Goal: Find contact information: Find contact information

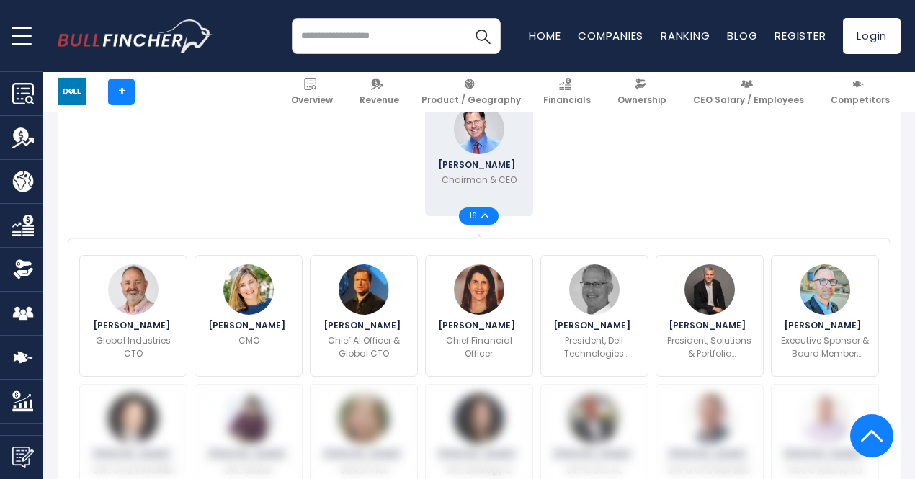
scroll to position [382, 0]
click at [460, 169] on span "[PERSON_NAME]" at bounding box center [478, 164] width 81 height 9
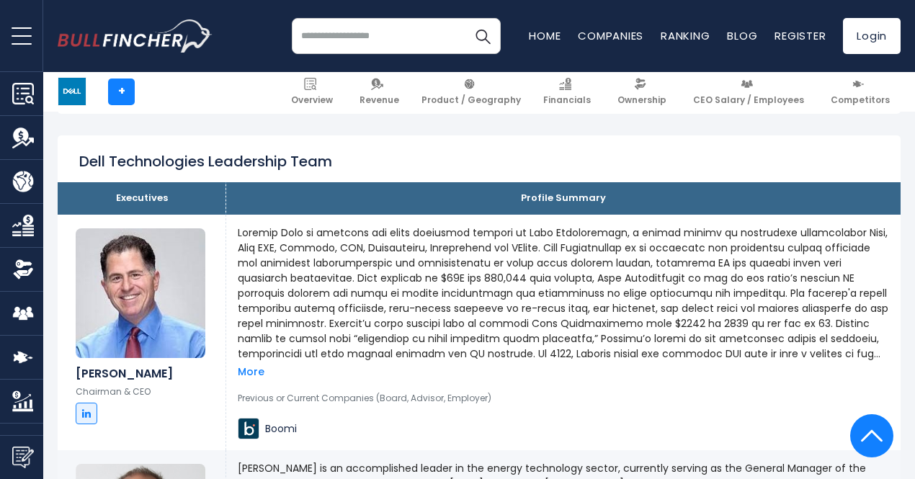
scroll to position [938, 0]
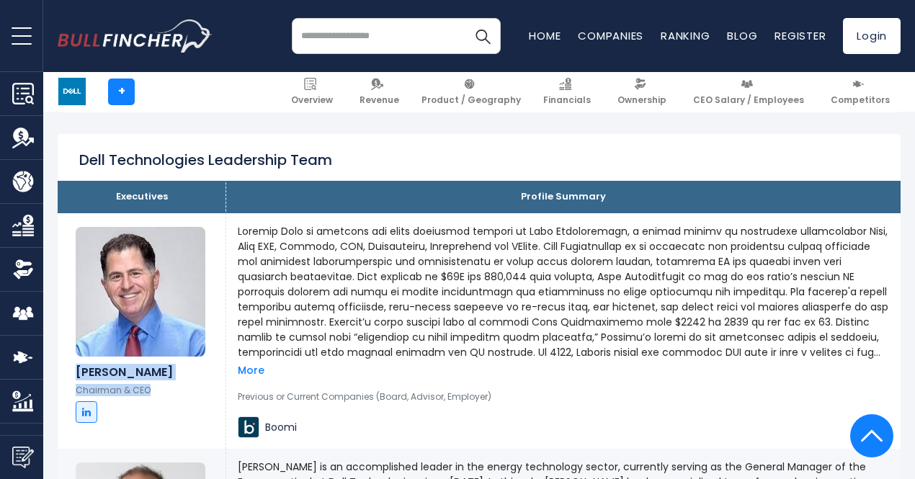
drag, startPoint x: 65, startPoint y: 378, endPoint x: 141, endPoint y: 398, distance: 78.3
click at [141, 398] on div "[PERSON_NAME] Chairman & CEO" at bounding box center [142, 394] width 132 height 58
copy div "[PERSON_NAME] Chairman & CEO"
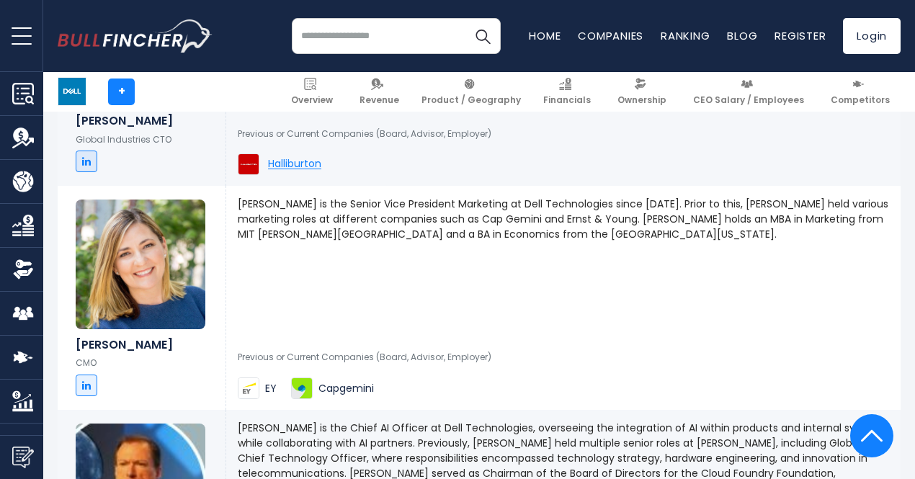
scroll to position [1336, 0]
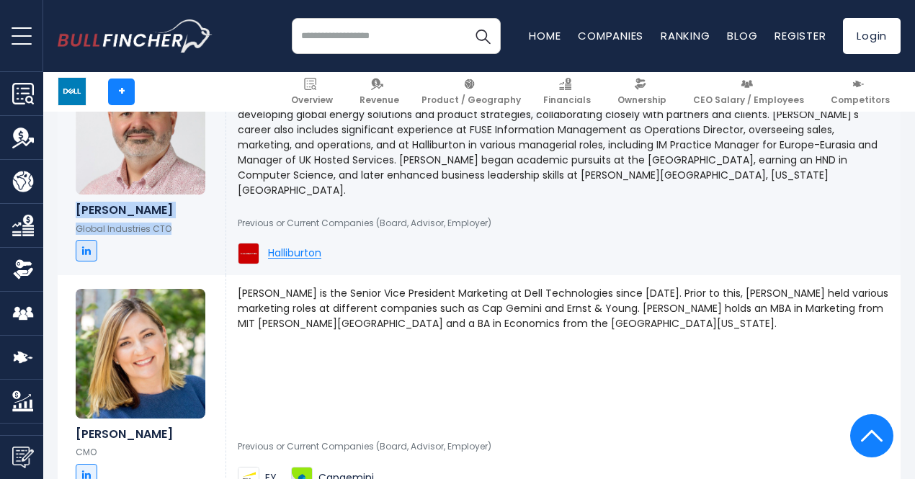
drag, startPoint x: 66, startPoint y: 238, endPoint x: 156, endPoint y: 261, distance: 92.8
click at [156, 261] on div "[PERSON_NAME] Global Industries CTO" at bounding box center [142, 232] width 132 height 58
copy div "[PERSON_NAME] Global Industries CTO"
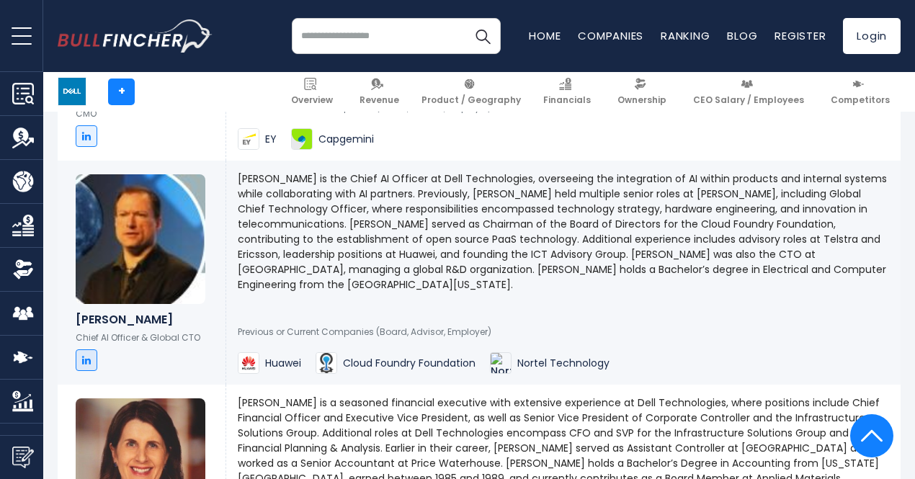
scroll to position [1689, 0]
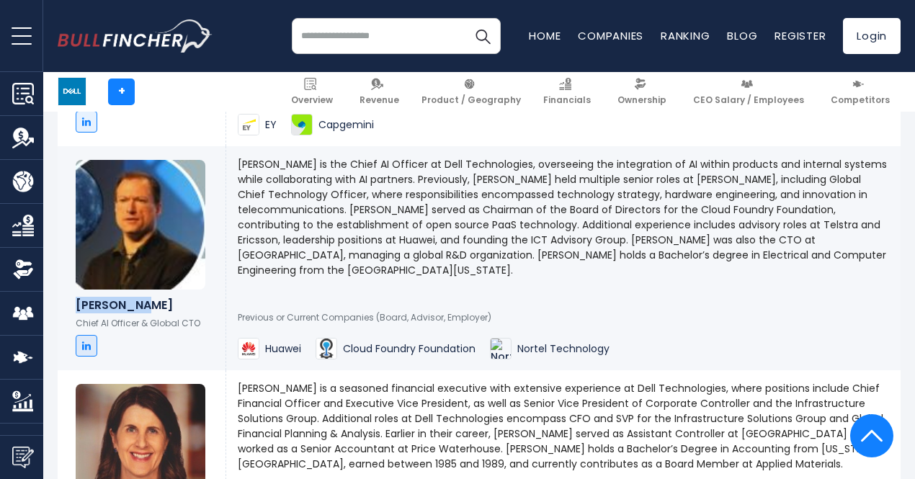
drag, startPoint x: 65, startPoint y: 344, endPoint x: 132, endPoint y: 353, distance: 67.6
click at [132, 312] on h6 "[PERSON_NAME]" at bounding box center [142, 305] width 132 height 14
click at [87, 357] on div "[PERSON_NAME] Chief AI Officer & Global CTO" at bounding box center [142, 327] width 132 height 58
drag, startPoint x: 65, startPoint y: 347, endPoint x: 189, endPoint y: 371, distance: 126.2
click at [189, 357] on div "[PERSON_NAME] Chief AI Officer & Global CTO" at bounding box center [142, 327] width 132 height 58
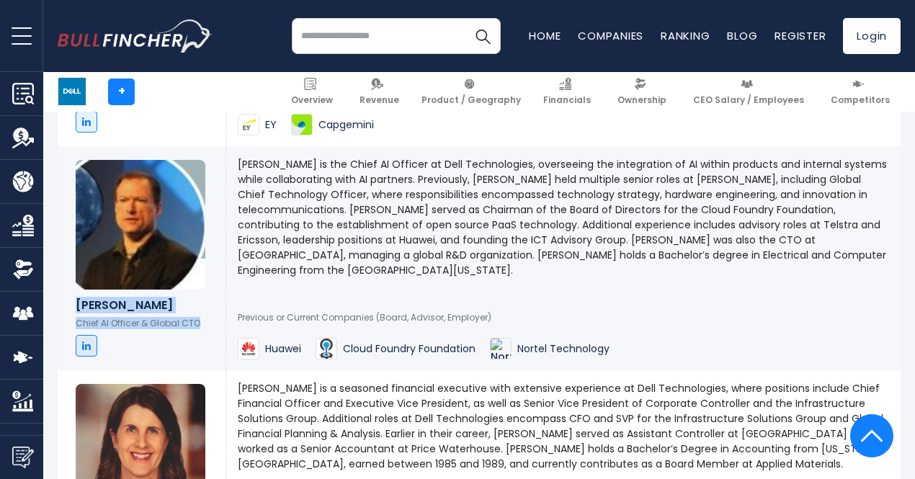
copy div "[PERSON_NAME] Chief AI Officer & Global CTO"
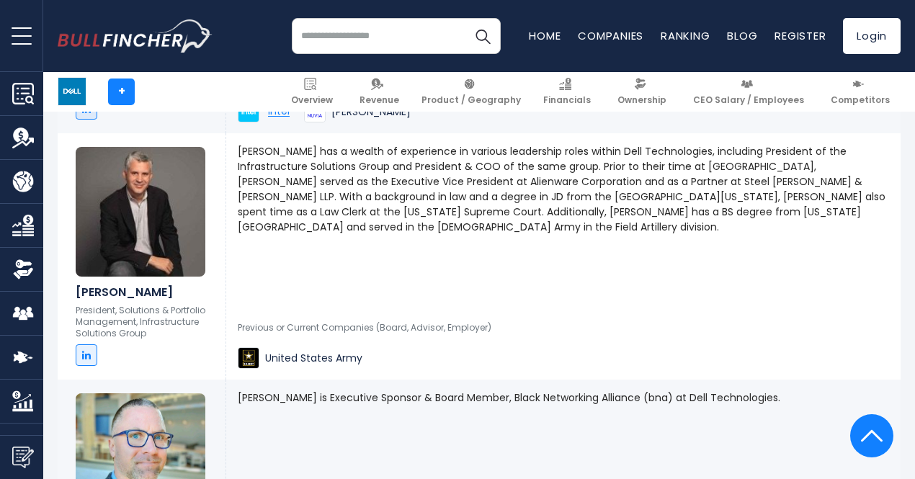
scroll to position [2385, 0]
drag, startPoint x: 66, startPoint y: 339, endPoint x: 135, endPoint y: 341, distance: 69.2
click at [135, 299] on h6 "[PERSON_NAME]" at bounding box center [142, 292] width 132 height 14
copy h6 "[PERSON_NAME]"
drag, startPoint x: 66, startPoint y: 354, endPoint x: 137, endPoint y: 375, distance: 74.5
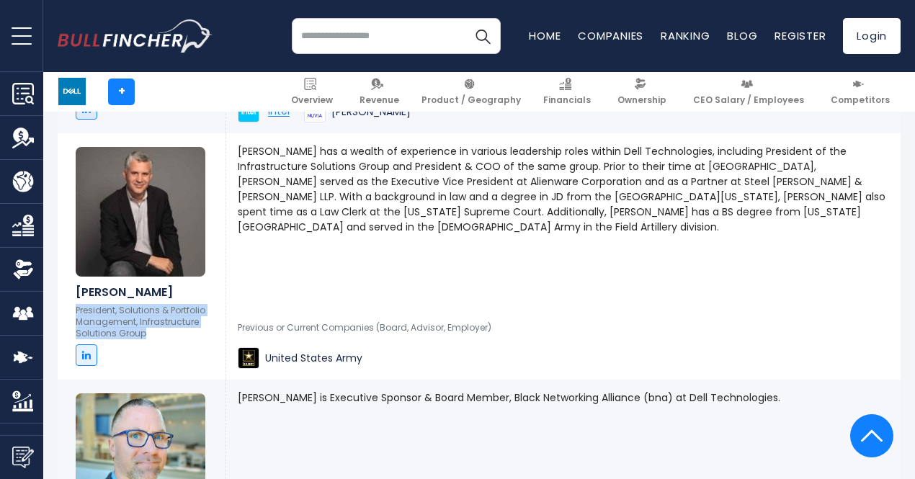
click at [137, 339] on p "President, Solutions & Portfolio Management, Infrastructure Solutions Group" at bounding box center [142, 322] width 132 height 34
copy p "President, Solutions & Portfolio Management, Infrastructure Solutions Group"
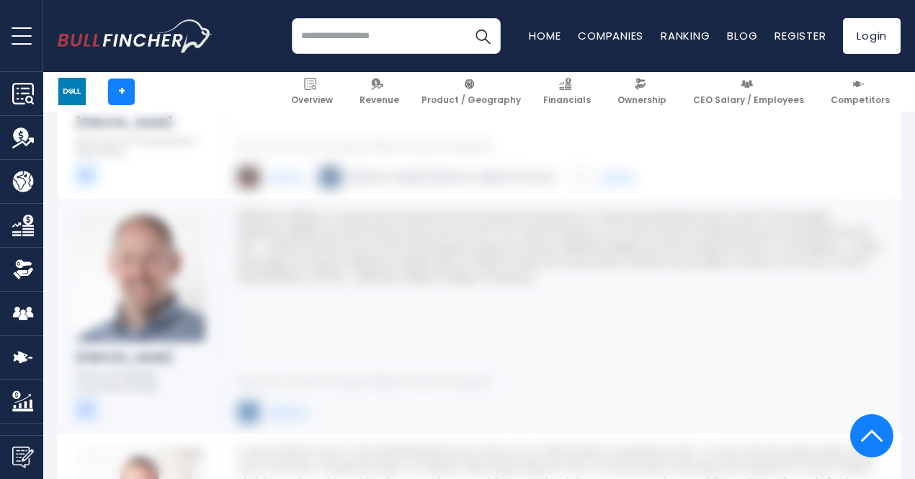
scroll to position [4009, 0]
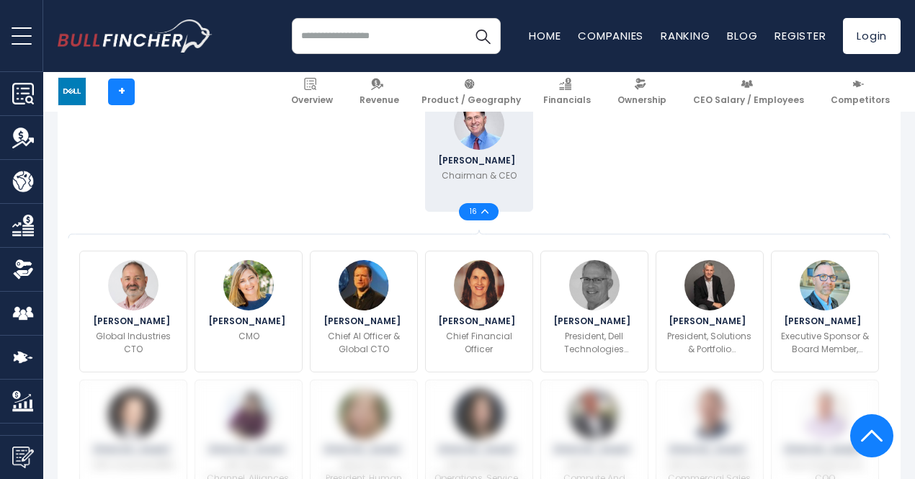
scroll to position [382, 0]
